Goal: Task Accomplishment & Management: Manage account settings

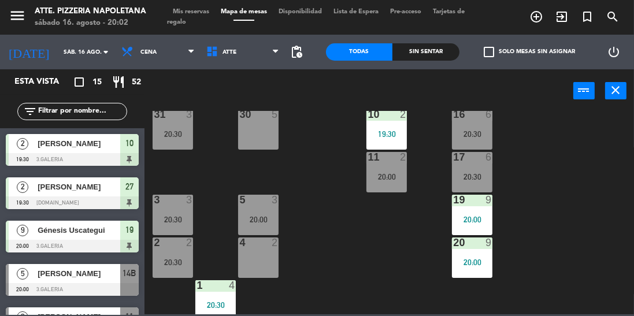
scroll to position [328, 0]
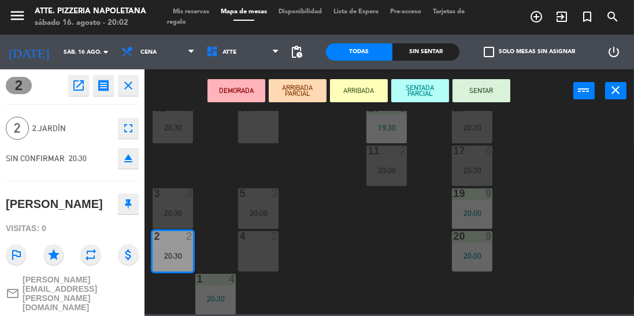
click at [211, 176] on div "43 4 42 lock 4 41B 3 20:30 44 2 40 2 12 lock 2 13 lock 2 29 2 22 lock 2 14B 5 2…" at bounding box center [392, 213] width 483 height 204
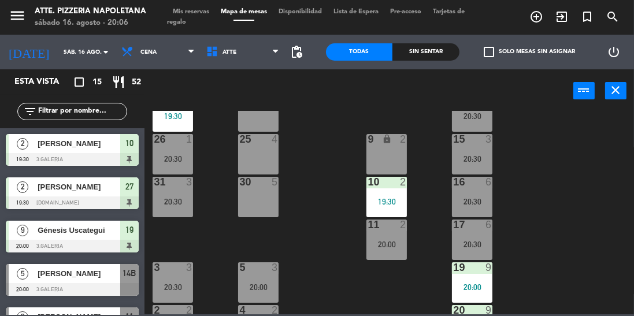
scroll to position [69, 0]
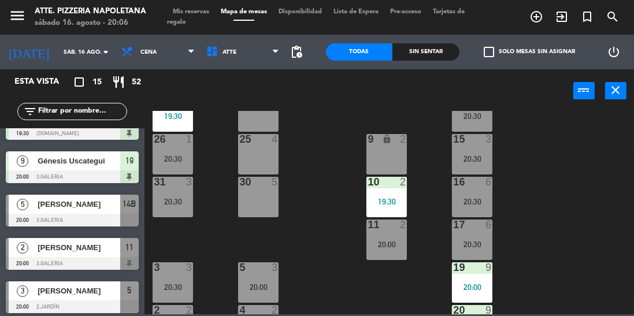
click at [47, 253] on span "[PERSON_NAME]" at bounding box center [79, 248] width 83 height 12
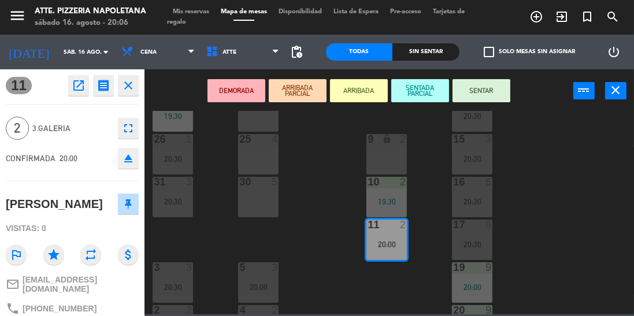
click at [484, 91] on button "SENTAR" at bounding box center [482, 90] width 58 height 23
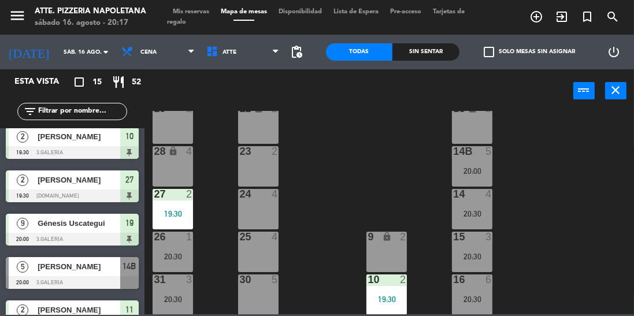
scroll to position [0, 0]
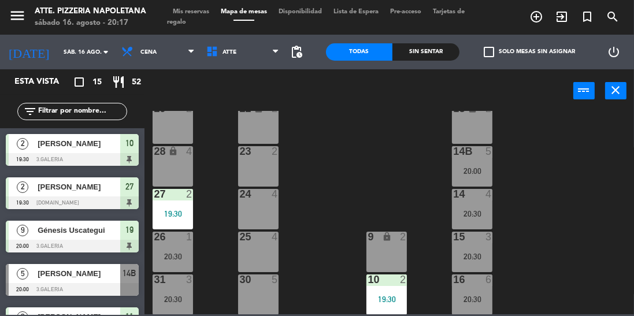
click at [182, 10] on span "Mis reservas" at bounding box center [191, 12] width 48 height 6
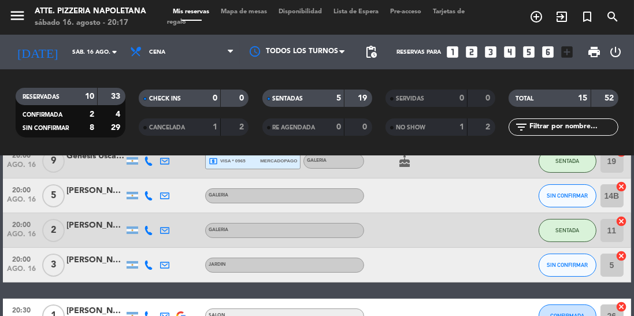
scroll to position [152, 0]
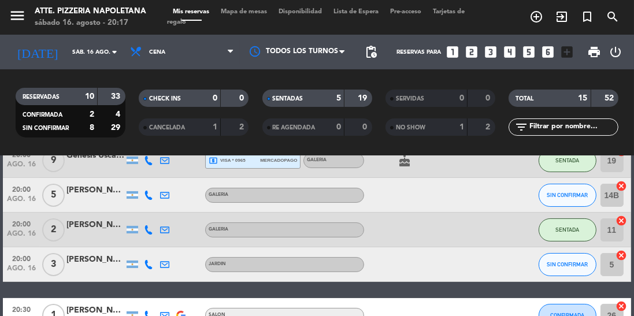
click at [78, 198] on div at bounding box center [96, 201] width 58 height 9
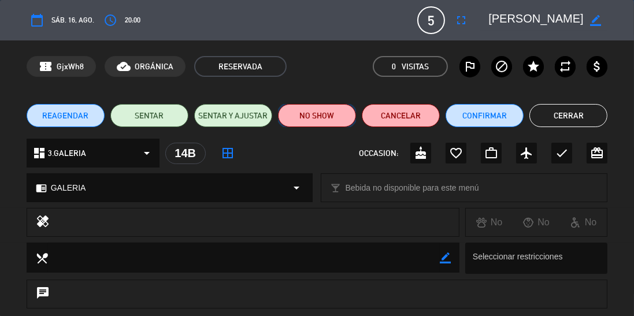
click at [305, 121] on button "NO SHOW" at bounding box center [317, 115] width 78 height 23
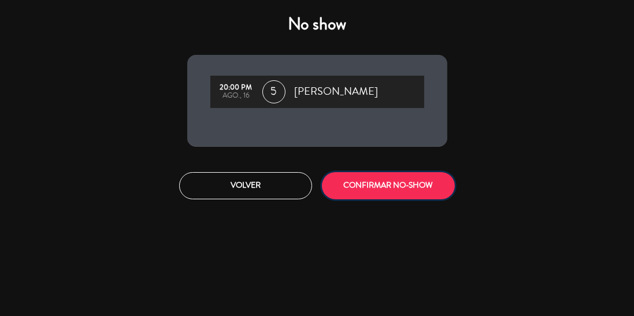
click at [341, 193] on button "CONFIRMAR NO-SHOW" at bounding box center [388, 185] width 133 height 27
